Goal: Transaction & Acquisition: Obtain resource

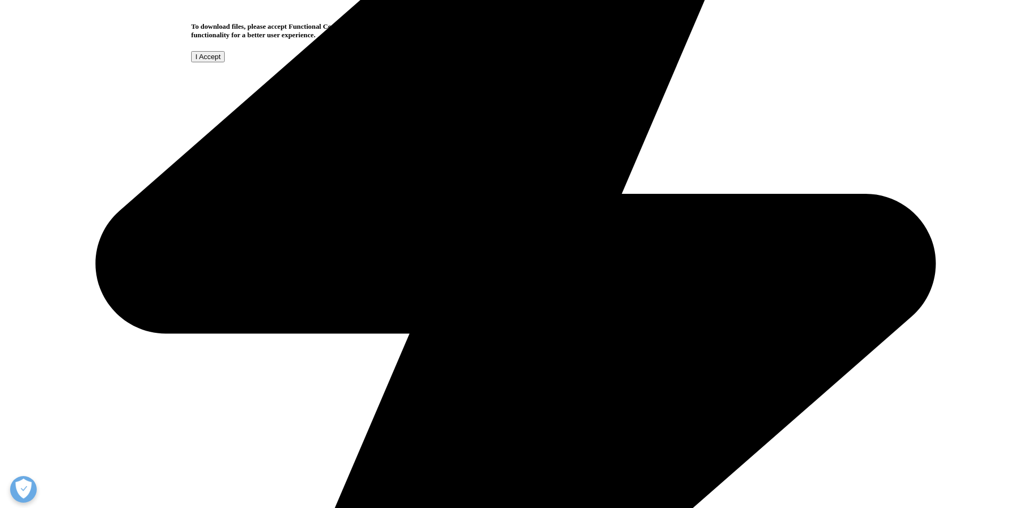
scroll to position [469, 0]
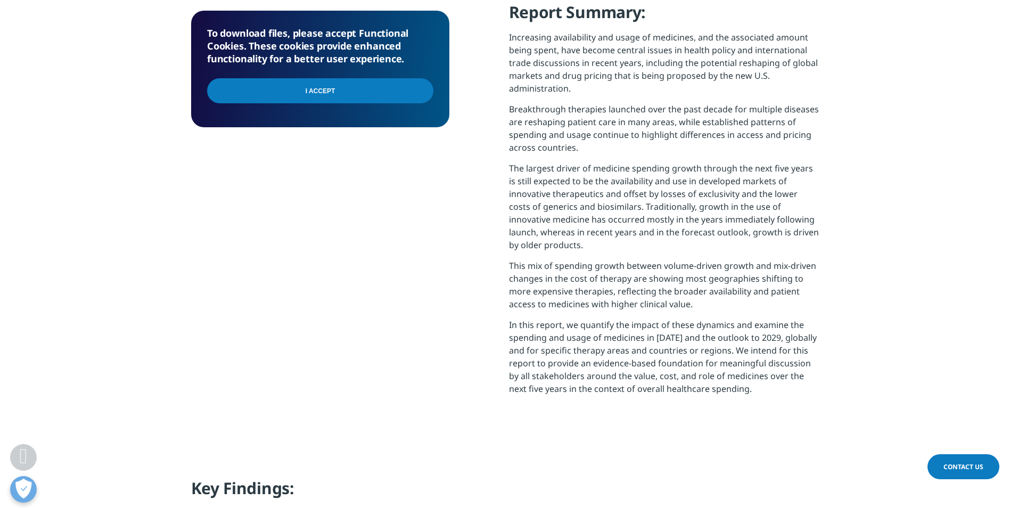
click at [427, 89] on input "I Accept" at bounding box center [320, 90] width 226 height 25
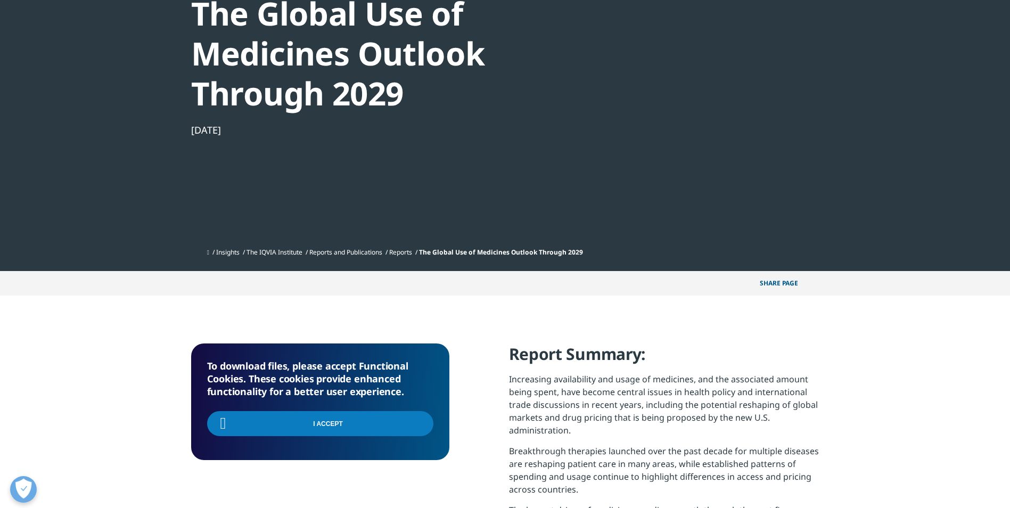
scroll to position [96, 0]
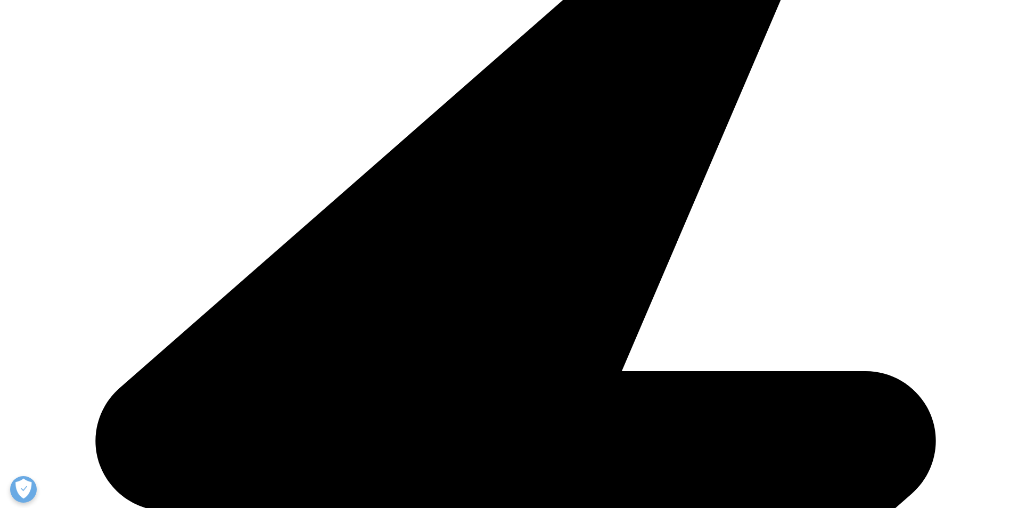
scroll to position [416, 0]
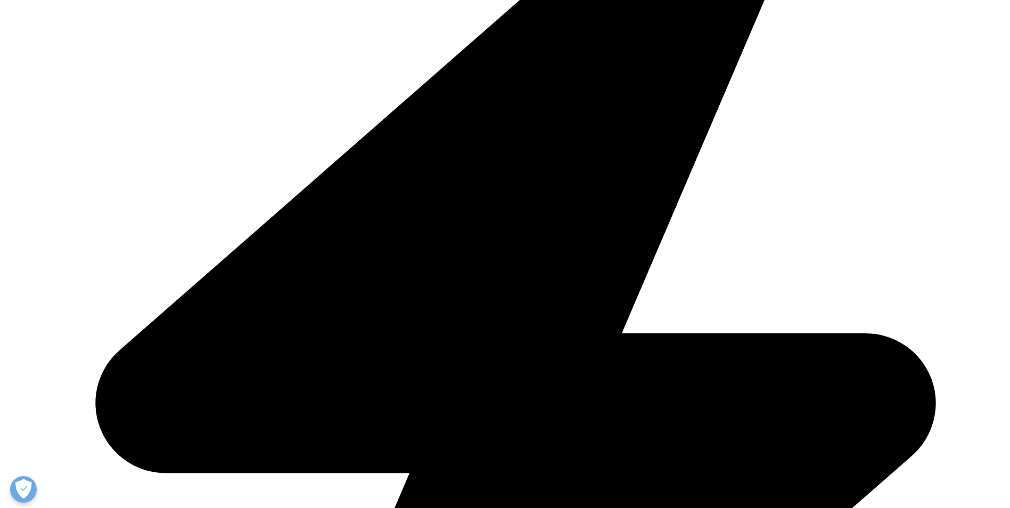
type input "[PERSON_NAME]"
type input "[PERSON_NAME][EMAIL_ADDRESS][PERSON_NAME][DOMAIN_NAME]"
type input "FNB"
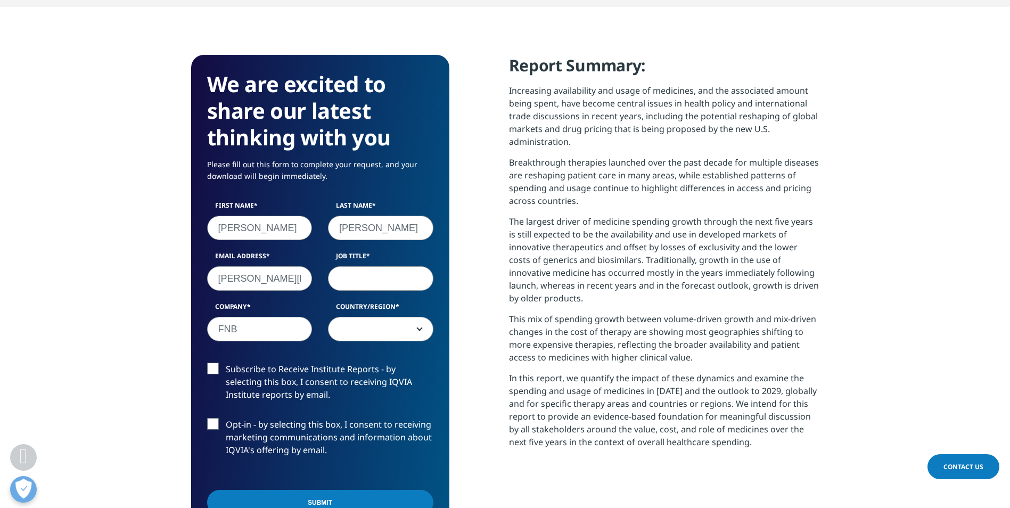
select select "[GEOGRAPHIC_DATA]"
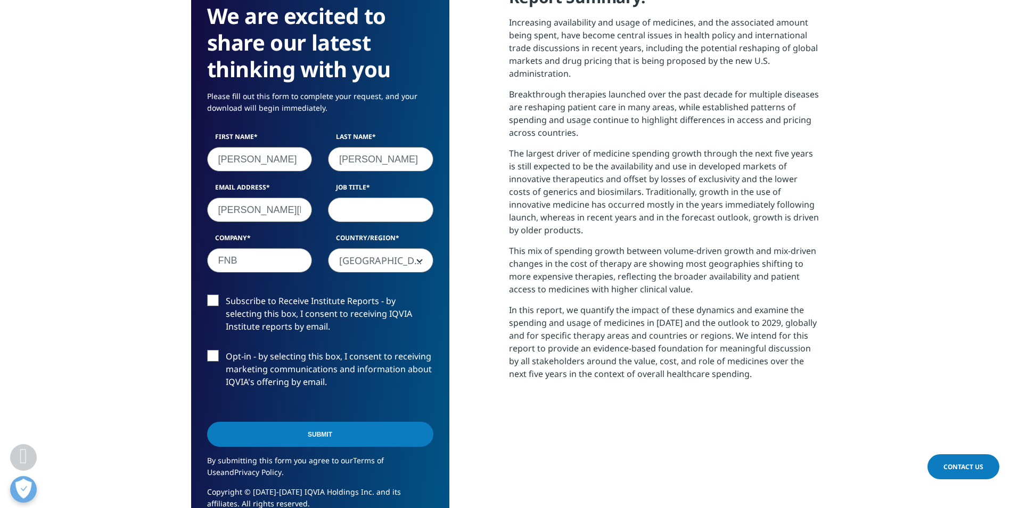
scroll to position [588, 628]
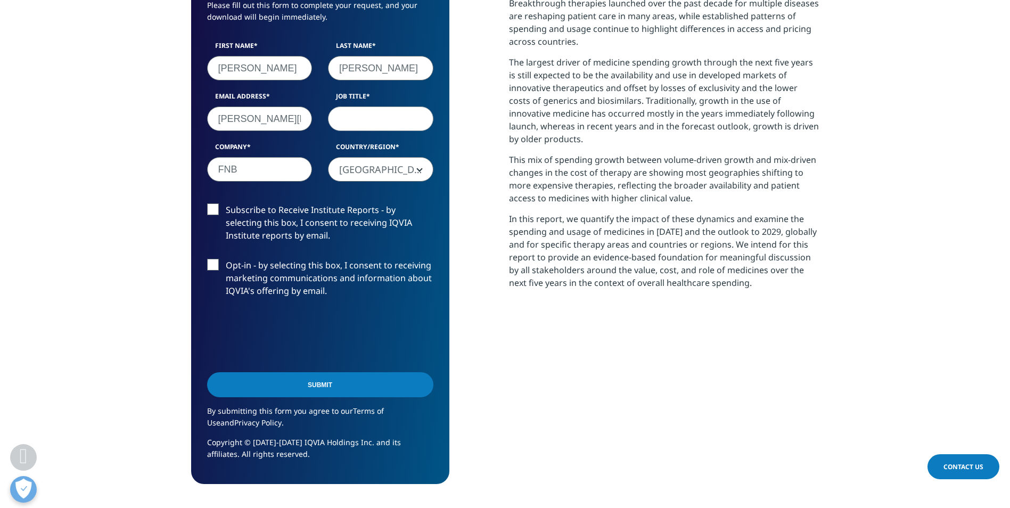
click at [351, 117] on input "Job Title" at bounding box center [380, 118] width 105 height 24
type input "Equity Research Portfolio Manager"
click at [352, 223] on label "Subscribe to Receive Institute Reports - by selecting this box, I consent to re…" at bounding box center [320, 225] width 226 height 44
click at [226, 203] on input "Subscribe to Receive Institute Reports - by selecting this box, I consent to re…" at bounding box center [226, 203] width 0 height 0
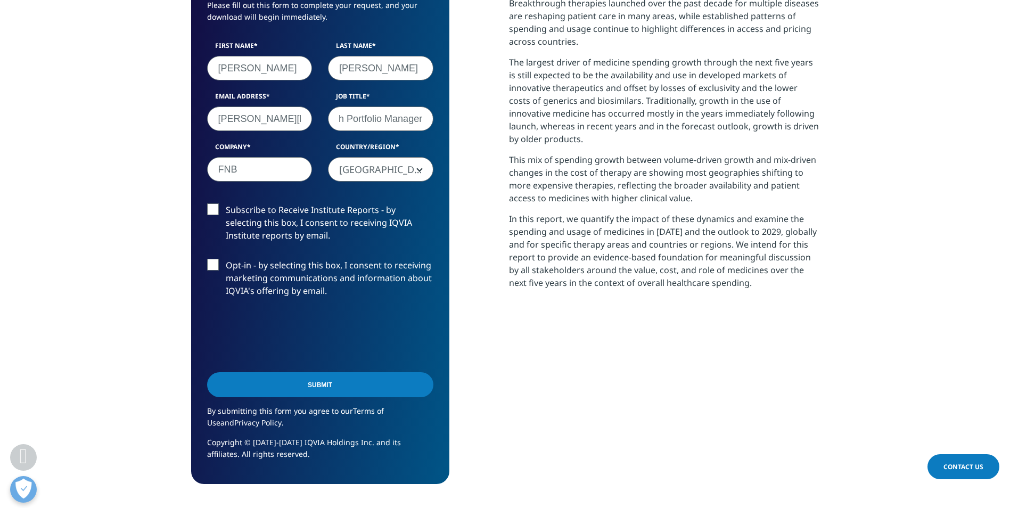
scroll to position [0, 0]
click at [351, 389] on input "Submit" at bounding box center [320, 384] width 226 height 25
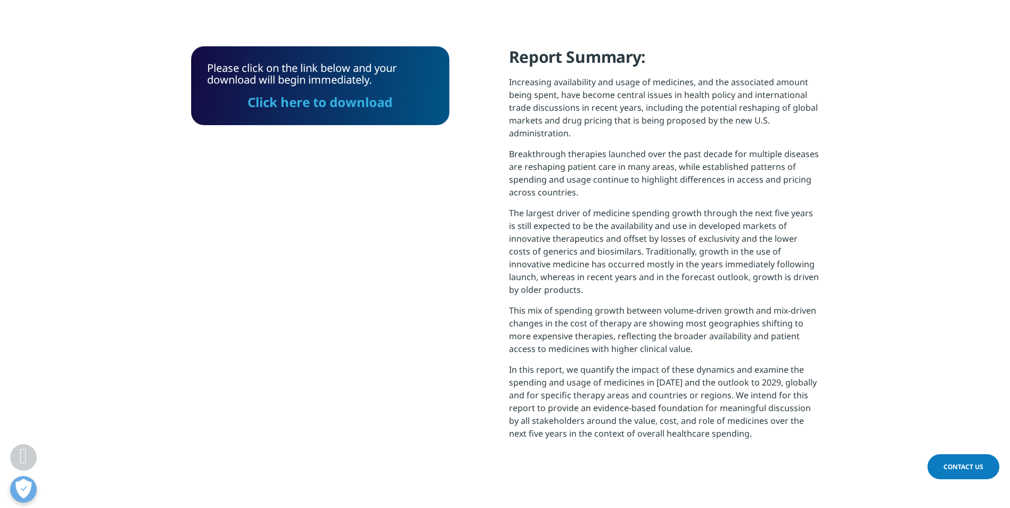
scroll to position [327, 0]
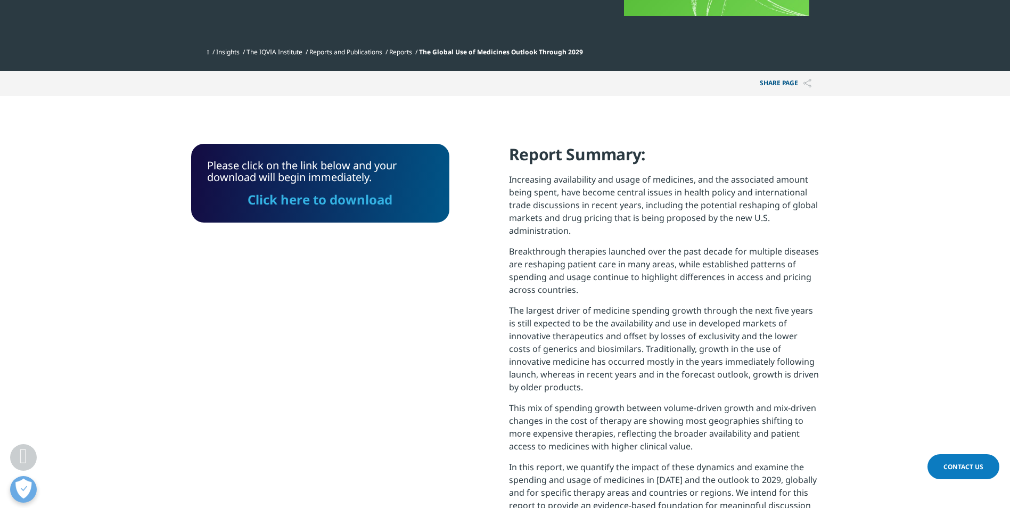
click at [341, 201] on link "Click here to download" at bounding box center [320, 200] width 145 height 18
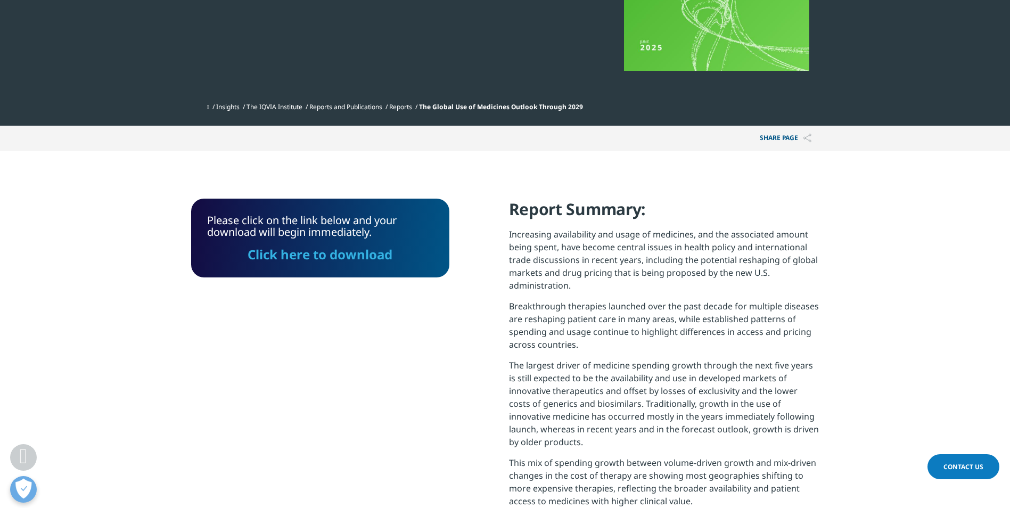
scroll to position [221, 0]
